Goal: Find specific page/section: Find specific page/section

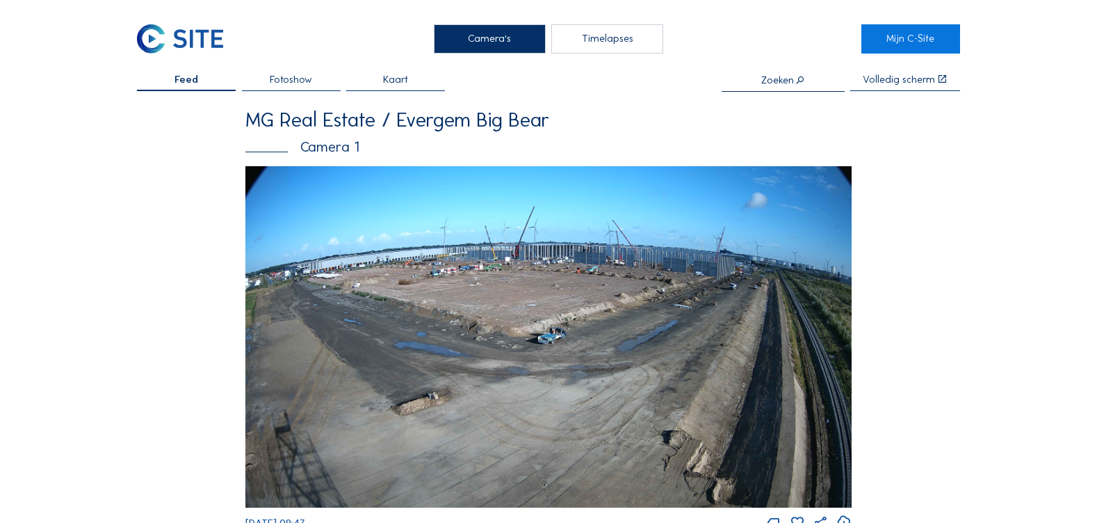
click at [569, 341] on img at bounding box center [548, 336] width 607 height 341
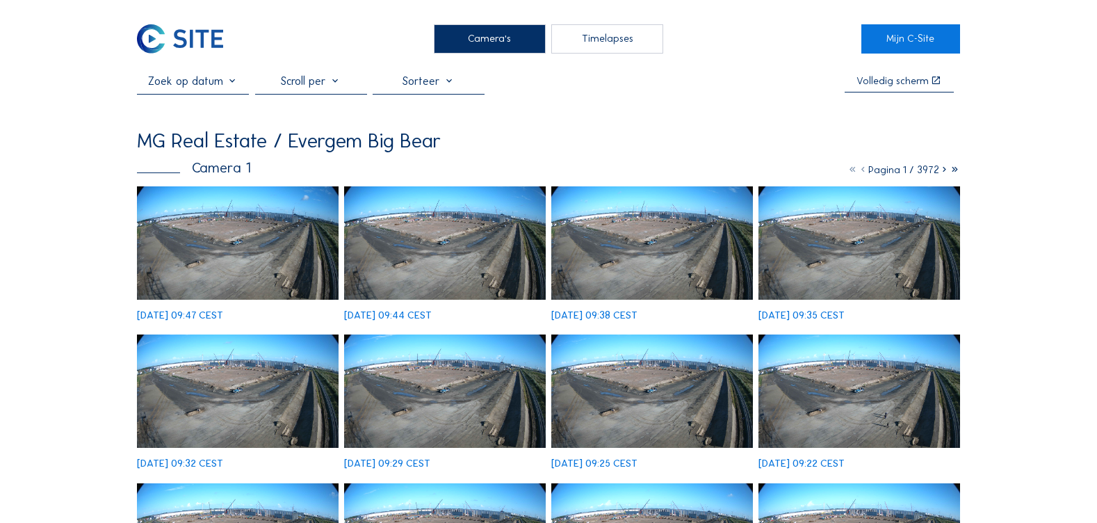
click at [234, 229] on img at bounding box center [238, 242] width 202 height 113
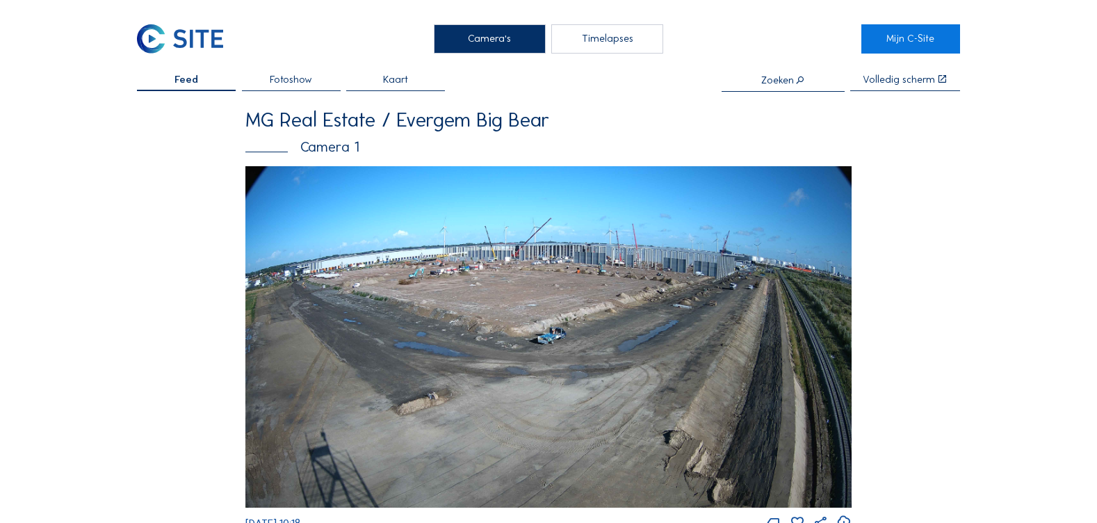
click at [548, 298] on img at bounding box center [548, 336] width 607 height 341
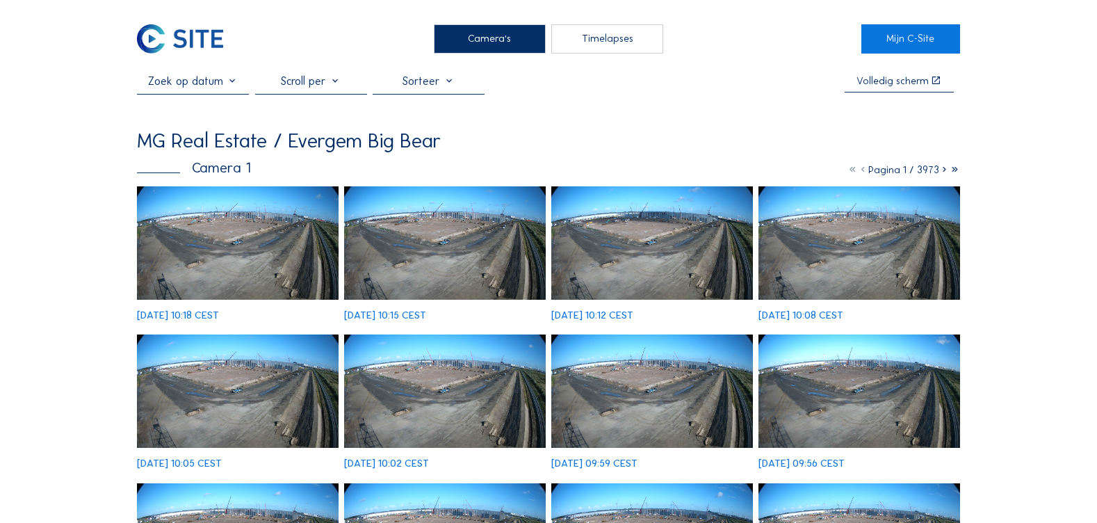
click at [179, 236] on img at bounding box center [238, 242] width 202 height 113
